Goal: Task Accomplishment & Management: Manage account settings

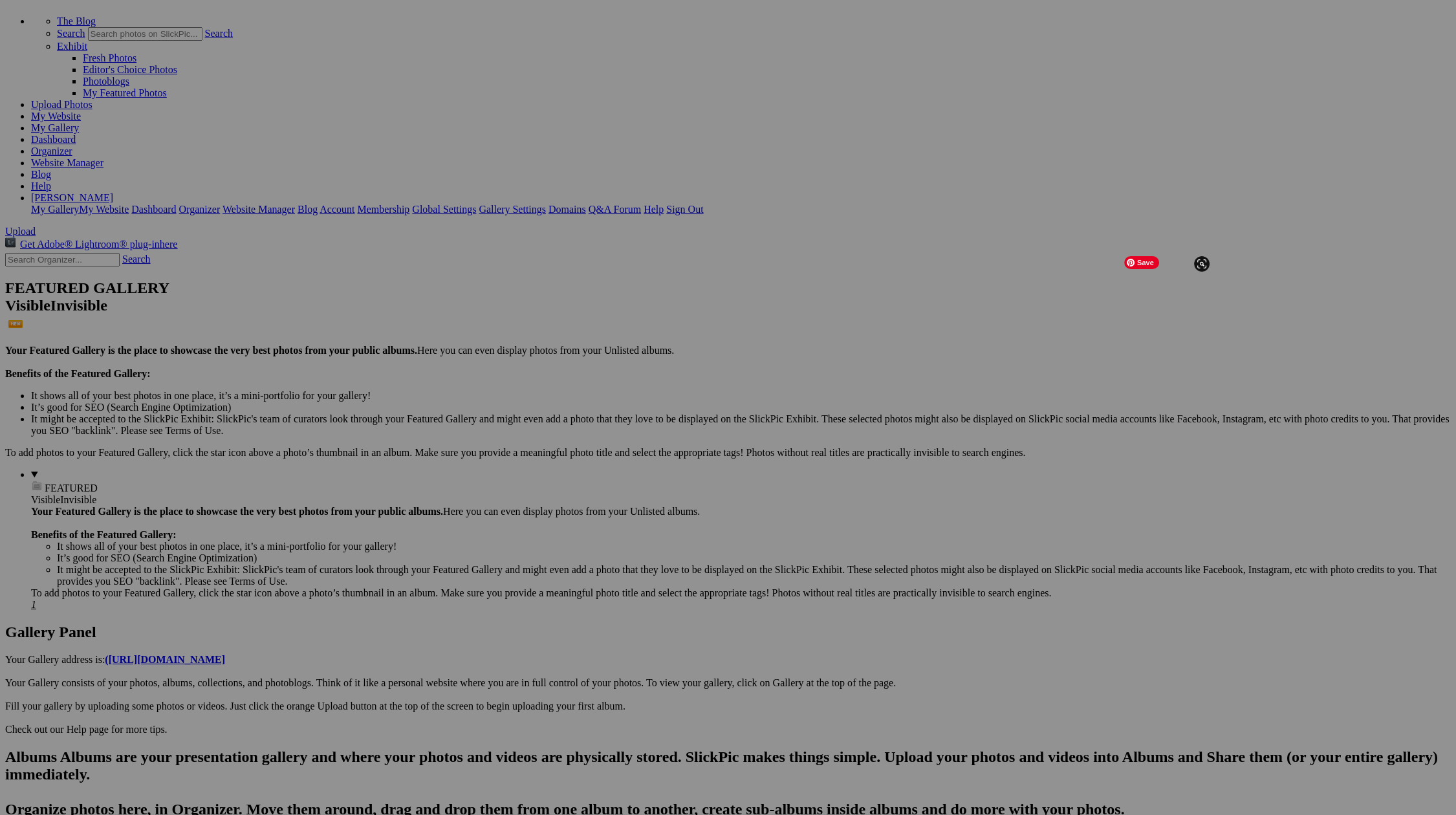
scroll to position [66, 0]
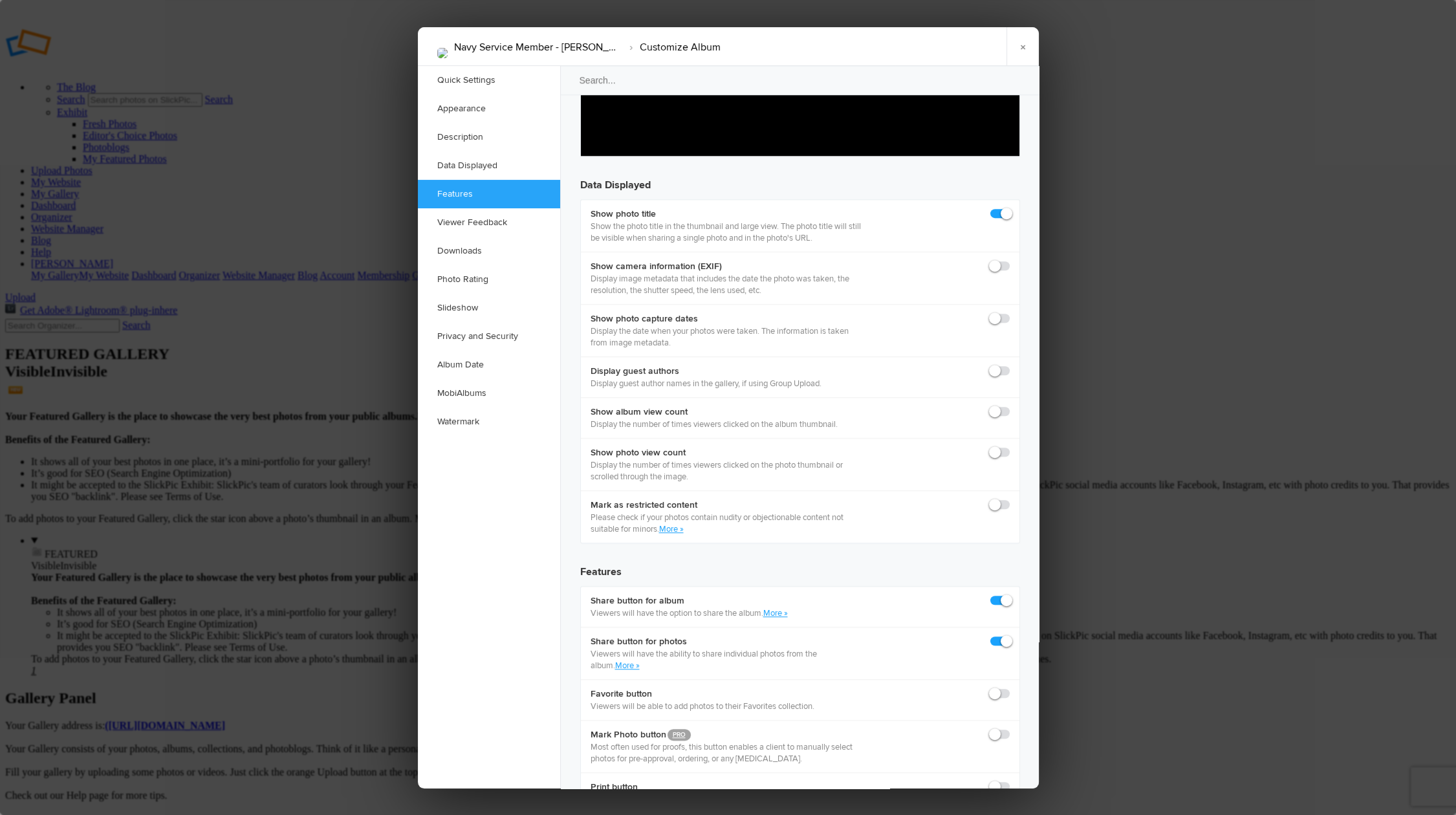
scroll to position [1789, 0]
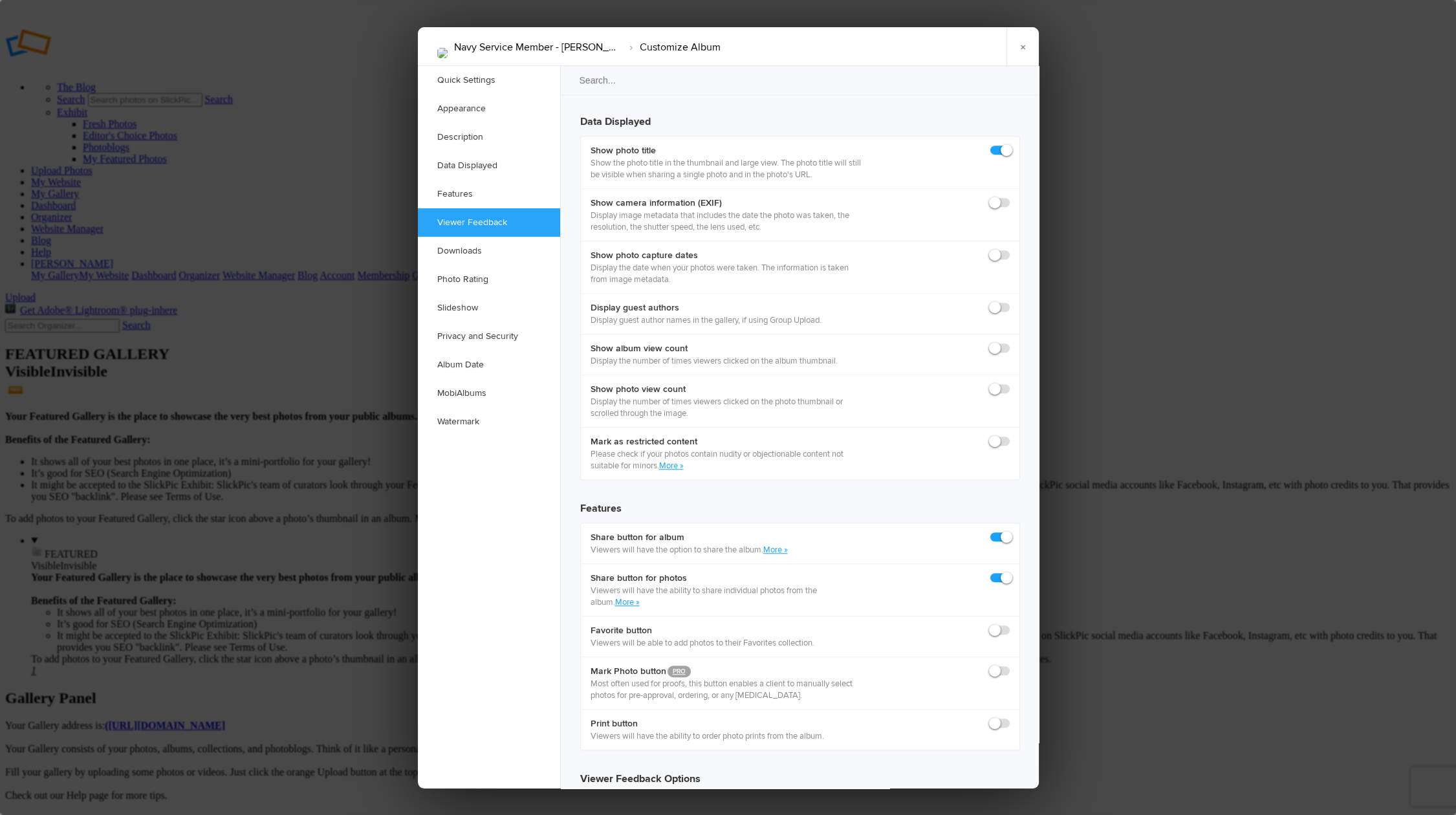
checkbox input "true"
click at [1024, 45] on link "×" at bounding box center [1022, 46] width 32 height 39
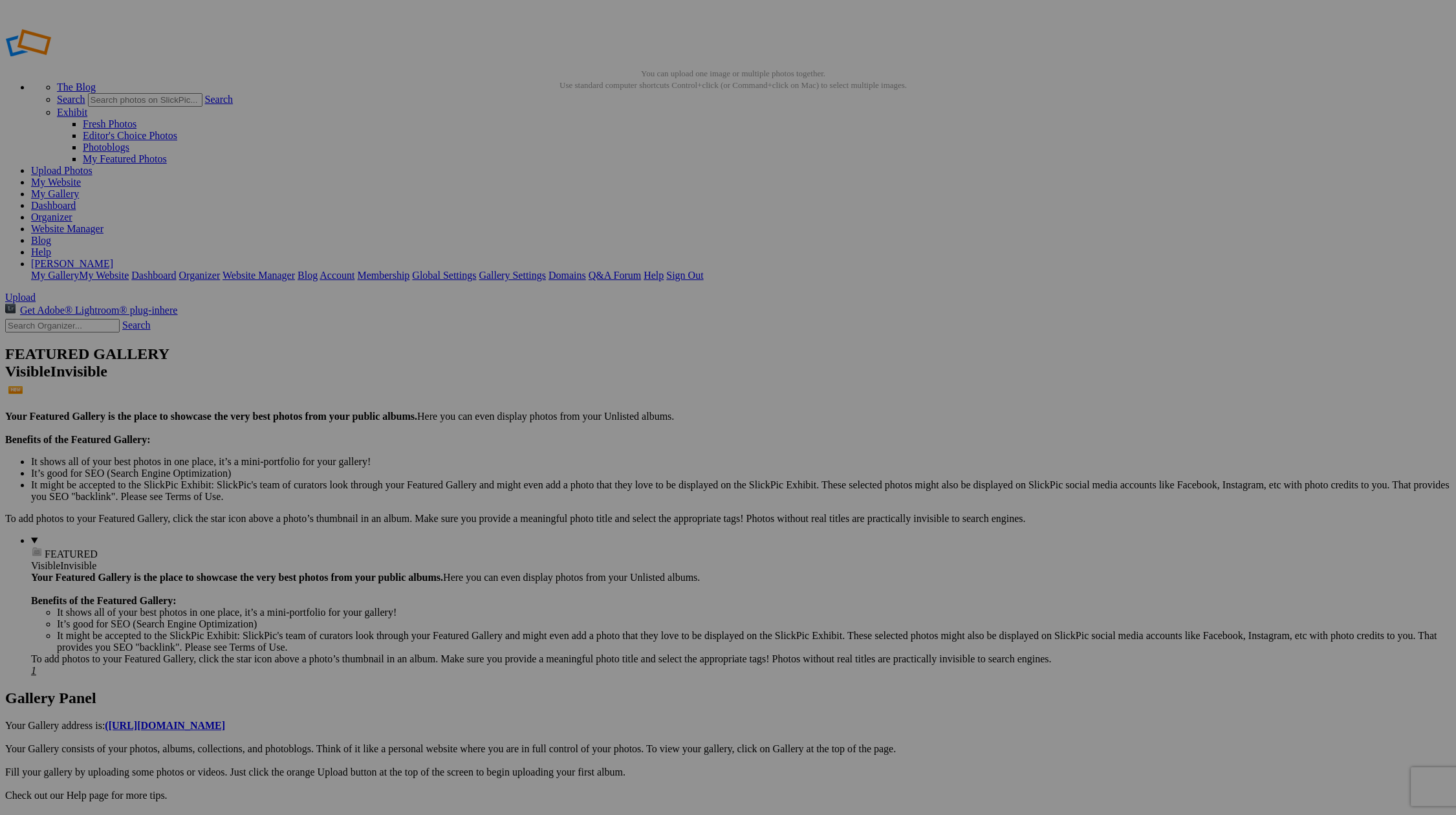
click at [622, 476] on span "Close" at bounding box center [610, 481] width 23 height 11
click at [79, 188] on link "My Gallery" at bounding box center [55, 194] width 48 height 11
